Goal: Obtain resource: Download file/media

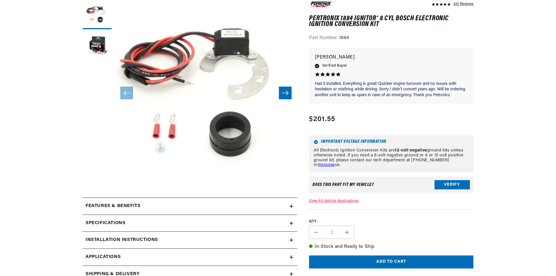
scroll to position [87, 0]
click at [333, 201] on link "View All Vehicle Applications" at bounding box center [334, 201] width 50 height 3
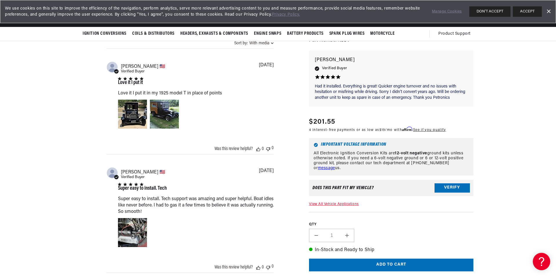
scroll to position [431, 0]
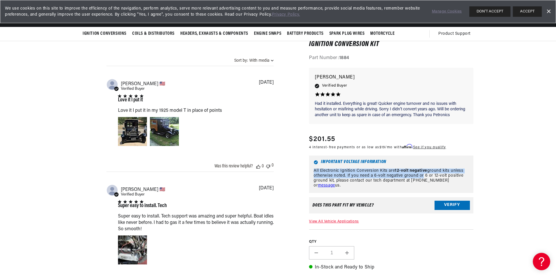
drag, startPoint x: 317, startPoint y: 164, endPoint x: 431, endPoint y: 173, distance: 114.1
click at [429, 173] on p "All Electronic Ignition Conversion Kits are 12-volt negative ground kits unless…" at bounding box center [391, 178] width 155 height 19
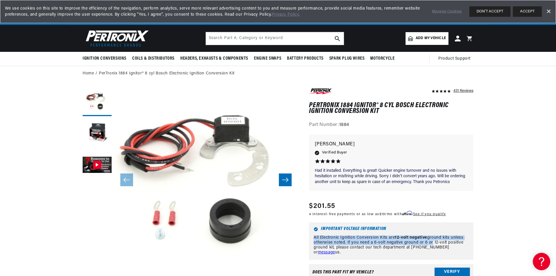
scroll to position [174, 0]
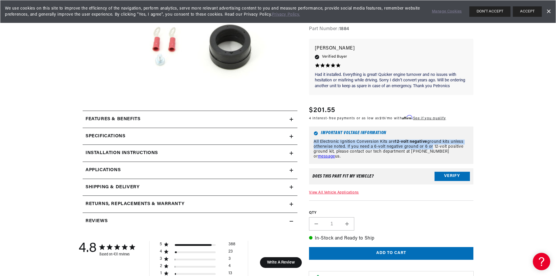
click at [141, 156] on h2 "Installation instructions" at bounding box center [122, 154] width 72 height 8
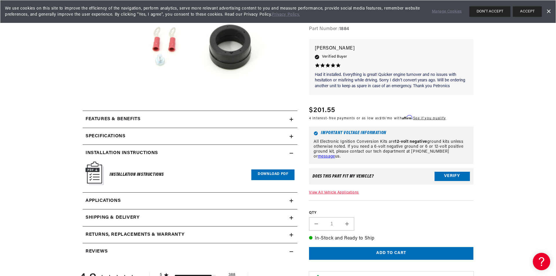
scroll to position [0, 0]
click at [137, 173] on h6 "Installation Instructions" at bounding box center [137, 175] width 54 height 8
click at [89, 170] on img at bounding box center [95, 173] width 18 height 23
click at [275, 174] on link "Download PDF" at bounding box center [272, 175] width 43 height 11
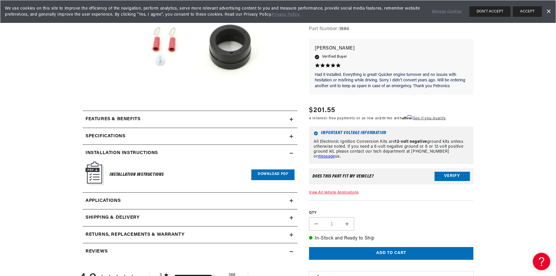
click at [131, 205] on link "Applications" at bounding box center [190, 201] width 215 height 17
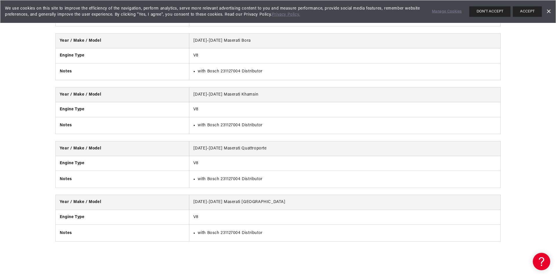
scroll to position [0, 724]
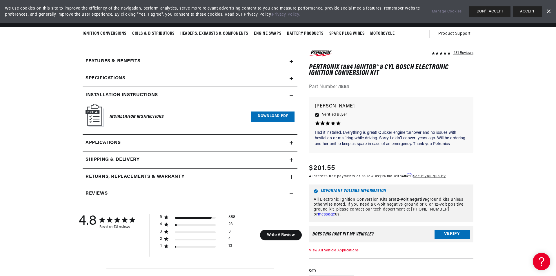
click at [291, 177] on icon at bounding box center [291, 176] width 0 height 3
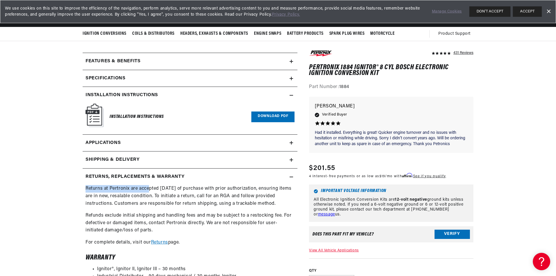
scroll to position [0, 362]
drag, startPoint x: 86, startPoint y: 188, endPoint x: 159, endPoint y: 187, distance: 73.7
click at [159, 187] on p "Returns at Pertronix are accepted [DATE] of purchase with prior authorization, …" at bounding box center [190, 196] width 209 height 22
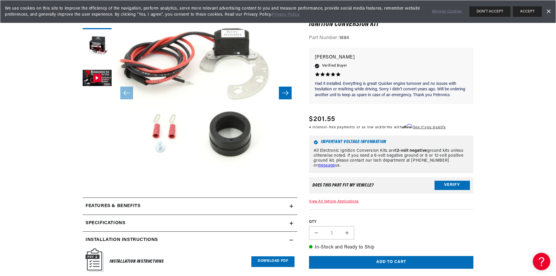
scroll to position [203, 0]
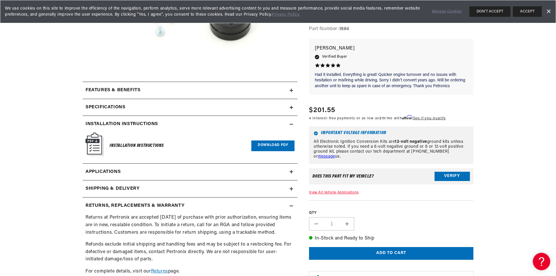
click at [122, 107] on h2 "Specifications" at bounding box center [106, 108] width 40 height 8
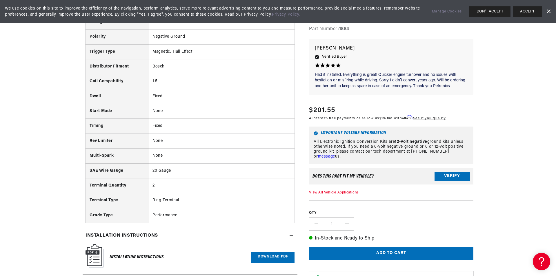
scroll to position [0, 684]
